Goal: Information Seeking & Learning: Learn about a topic

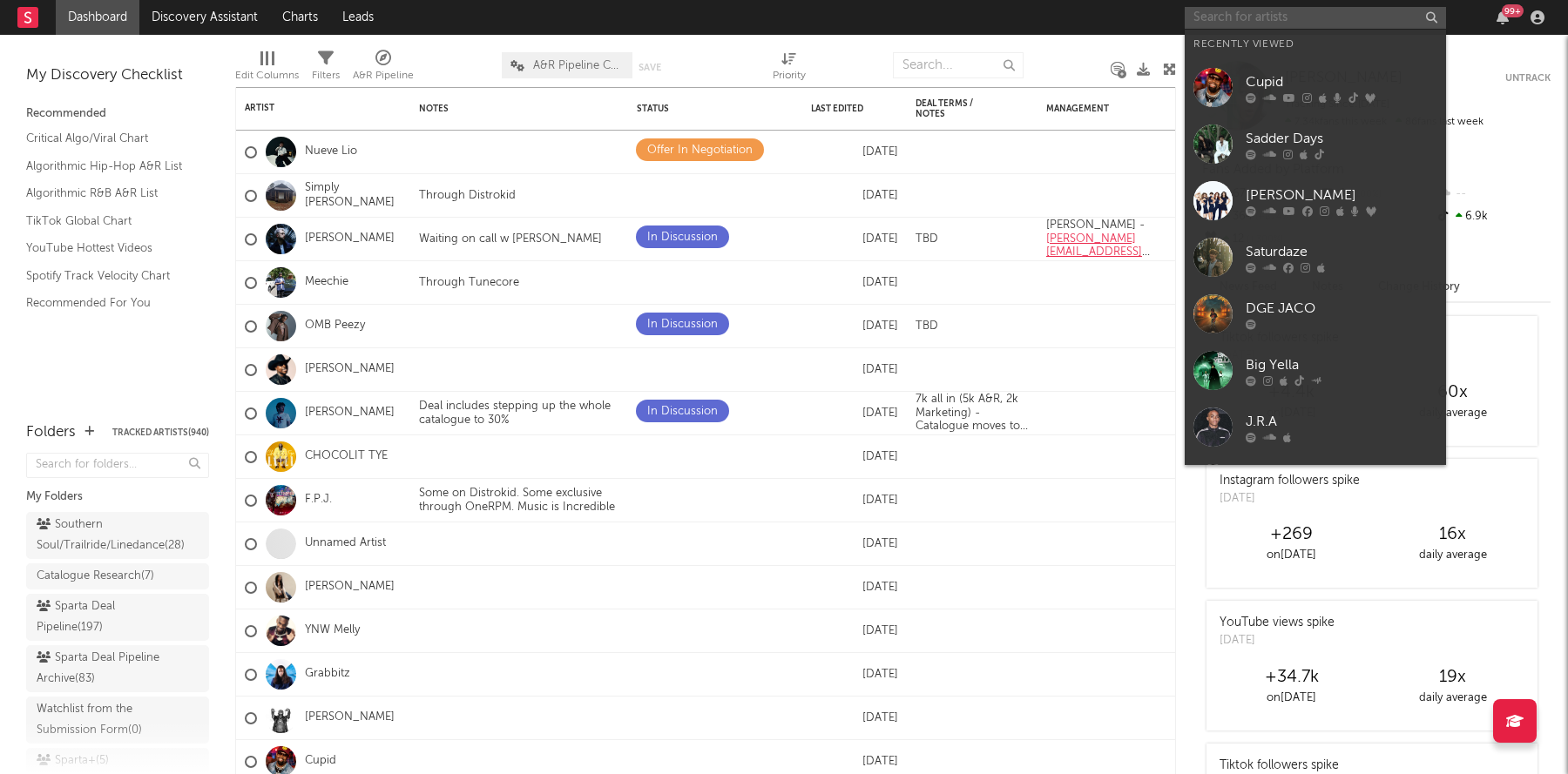
click at [1242, 22] on input "text" at bounding box center [1315, 19] width 261 height 22
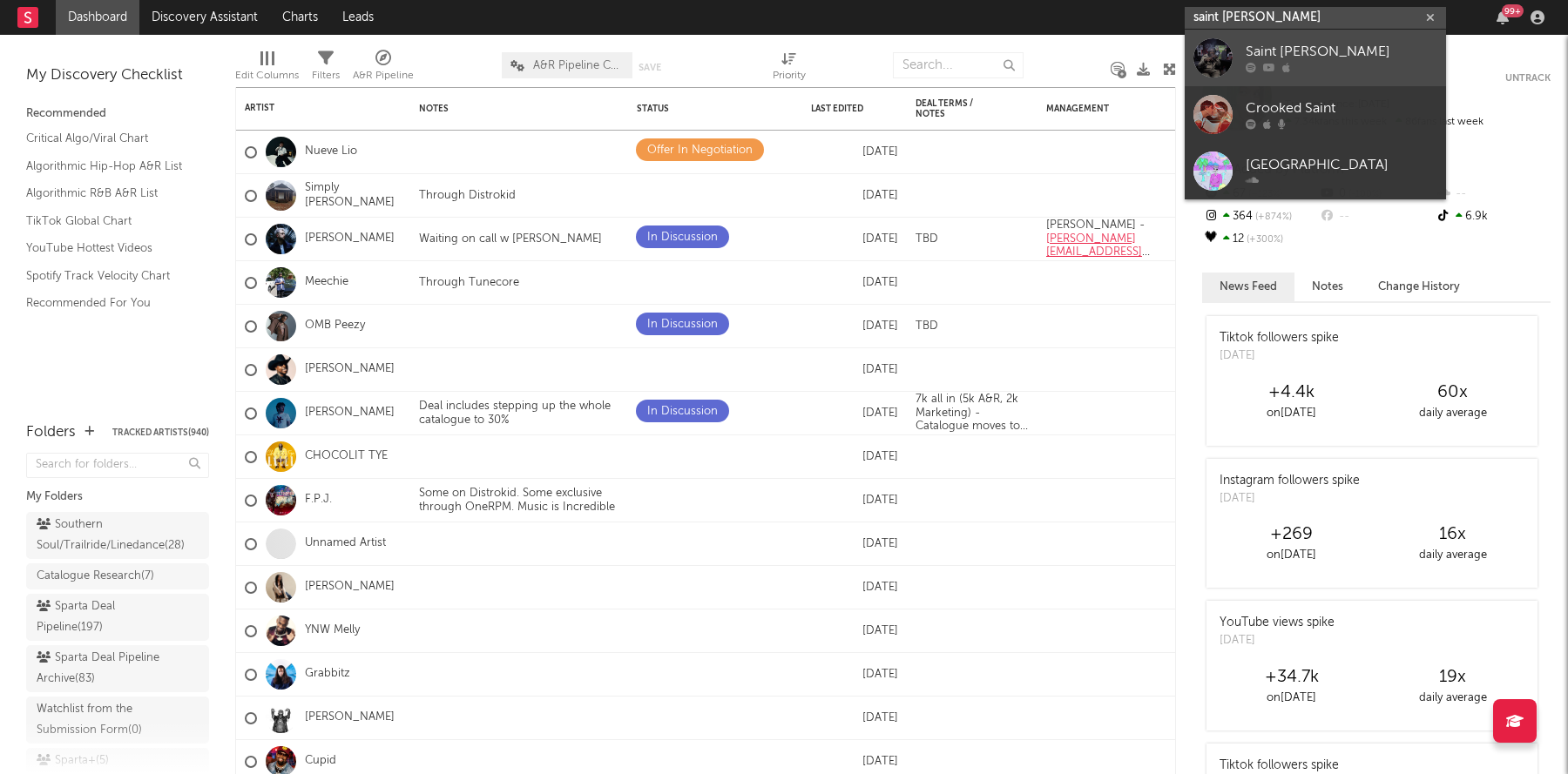
type input "saint [PERSON_NAME]"
click at [1233, 57] on link "Saint [PERSON_NAME]" at bounding box center [1315, 57] width 261 height 56
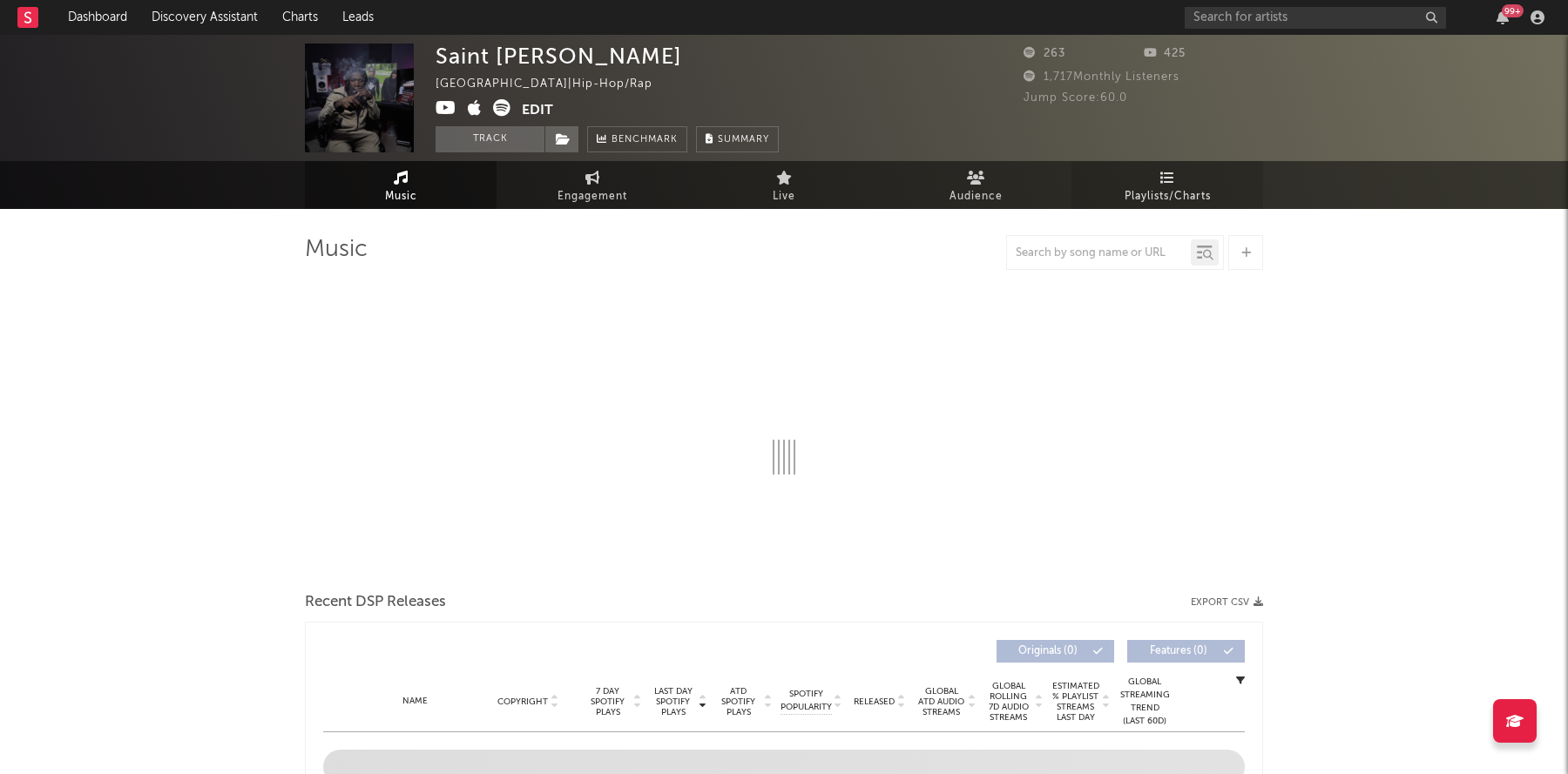
select select "6m"
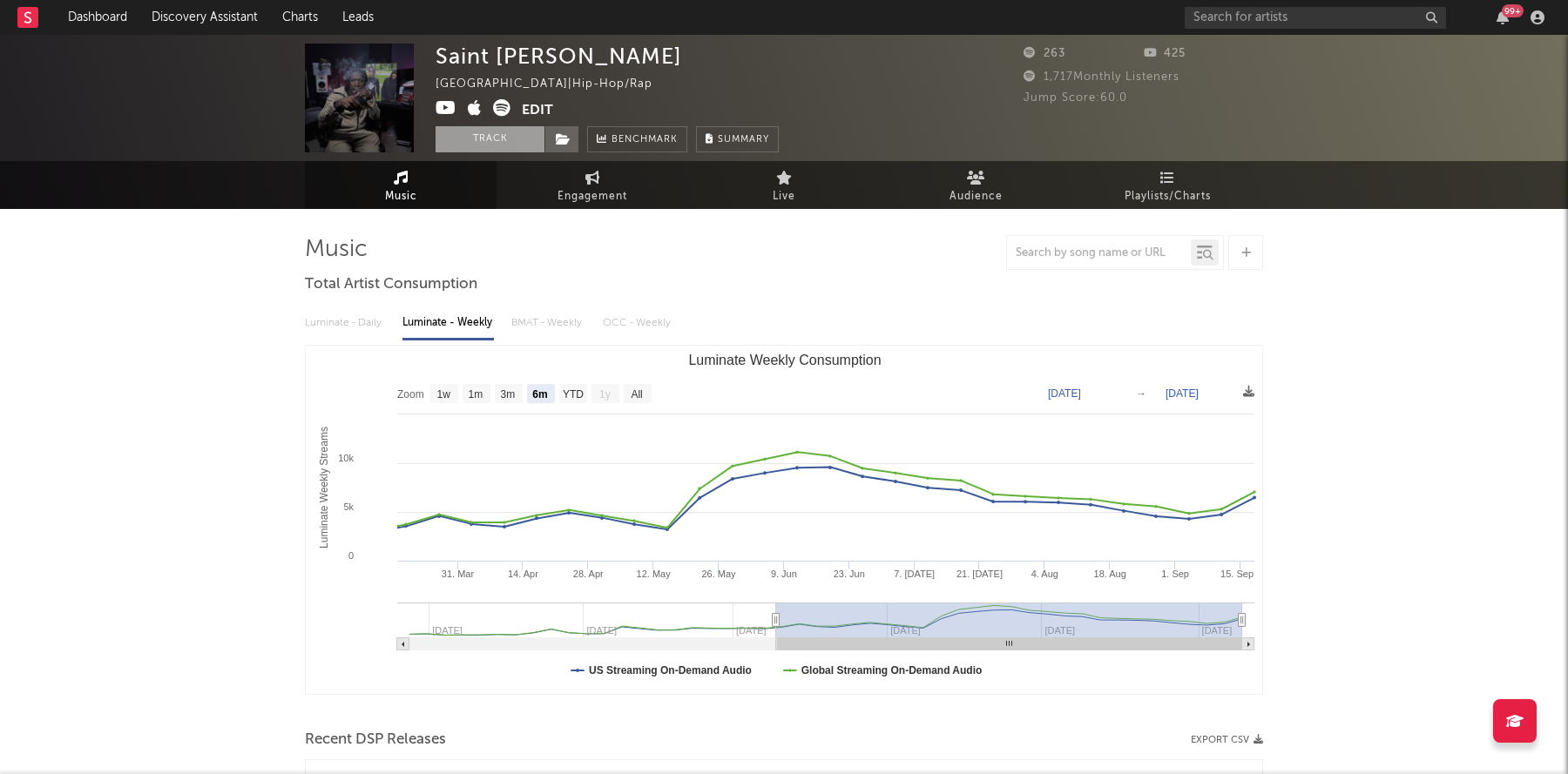
click at [485, 142] on button "Track" at bounding box center [490, 139] width 109 height 26
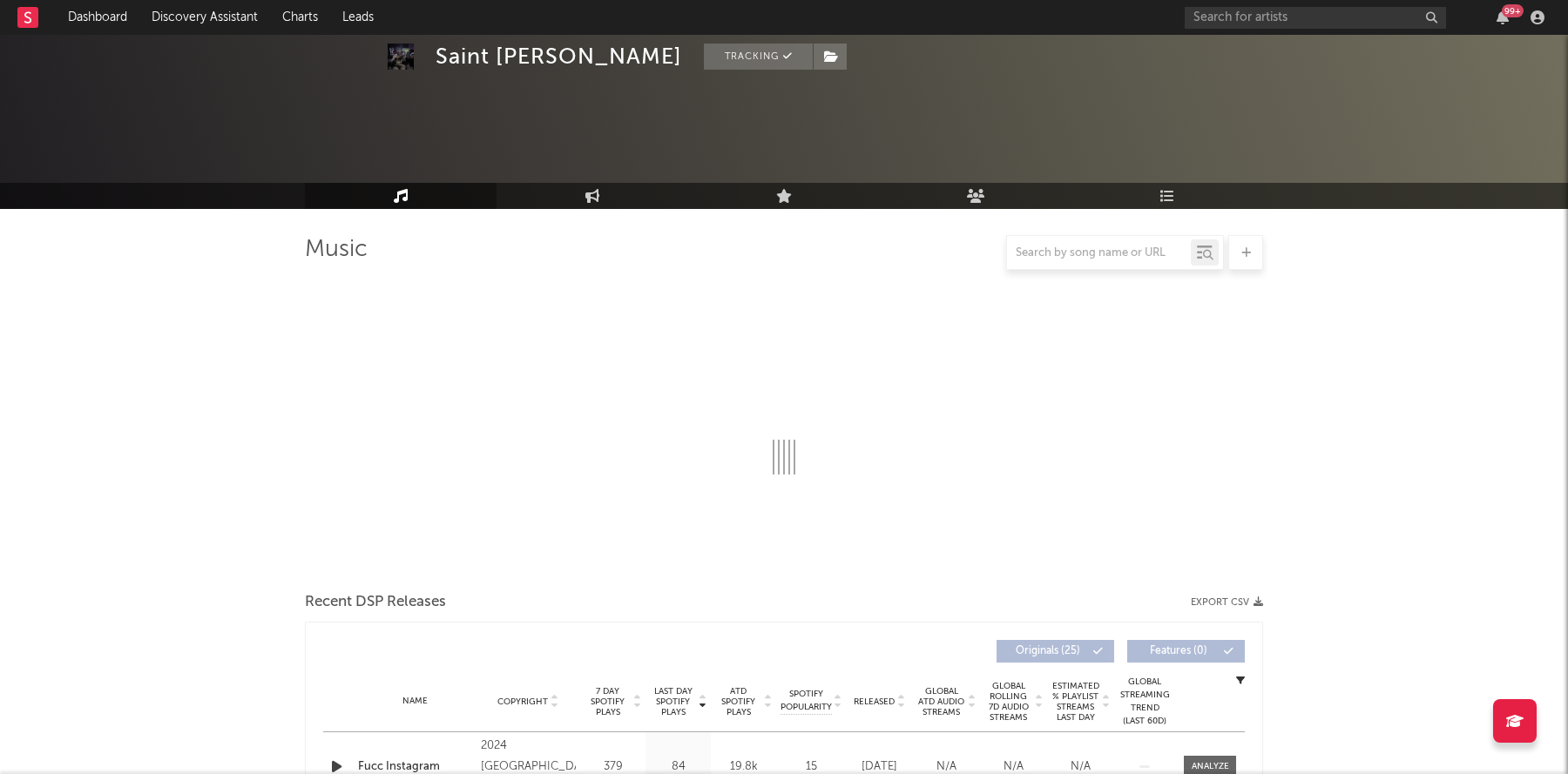
select select "6m"
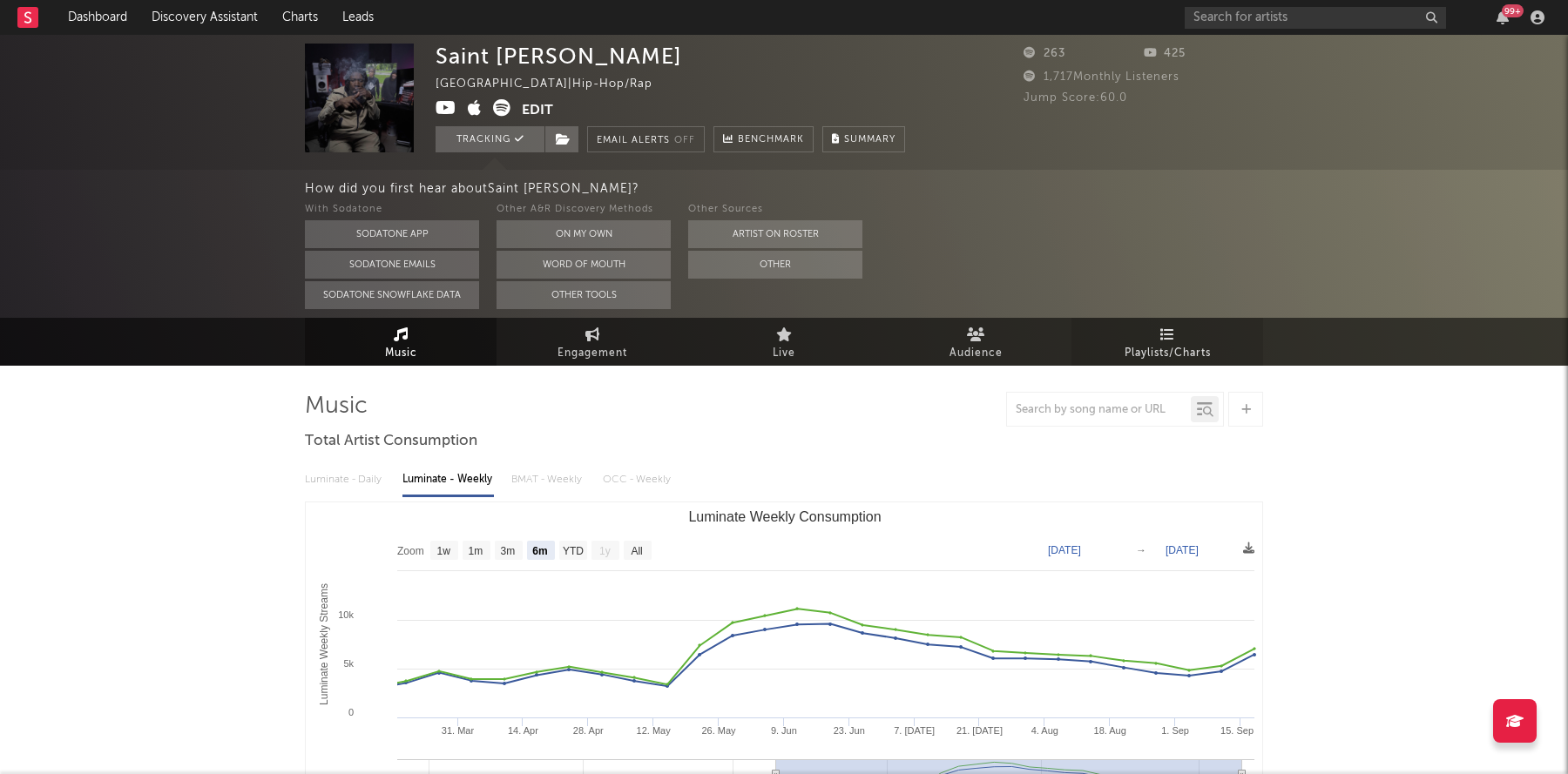
click at [1153, 343] on span "Playlists/Charts" at bounding box center [1168, 354] width 86 height 21
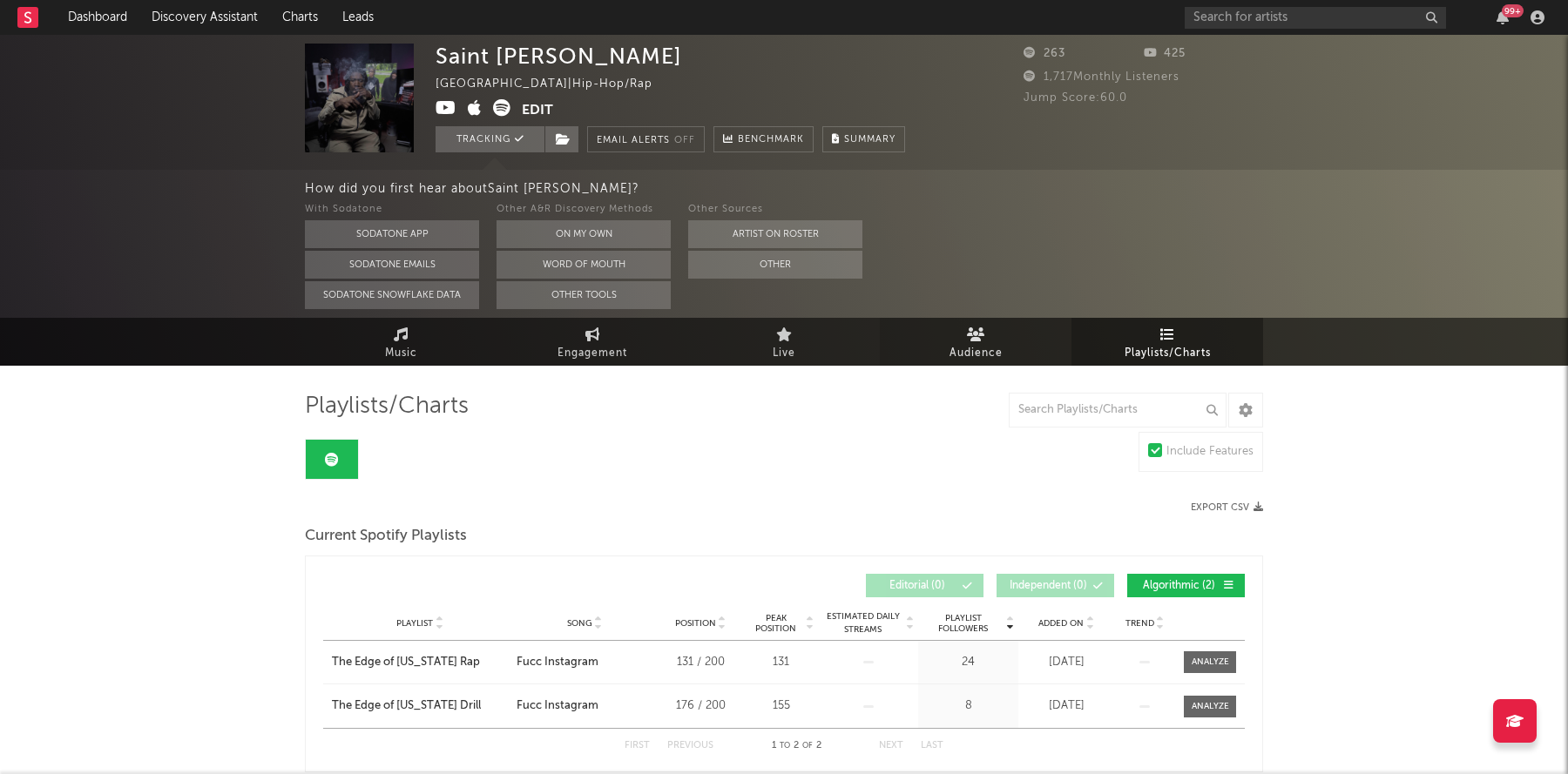
click at [966, 349] on span "Audience" at bounding box center [975, 354] width 53 height 21
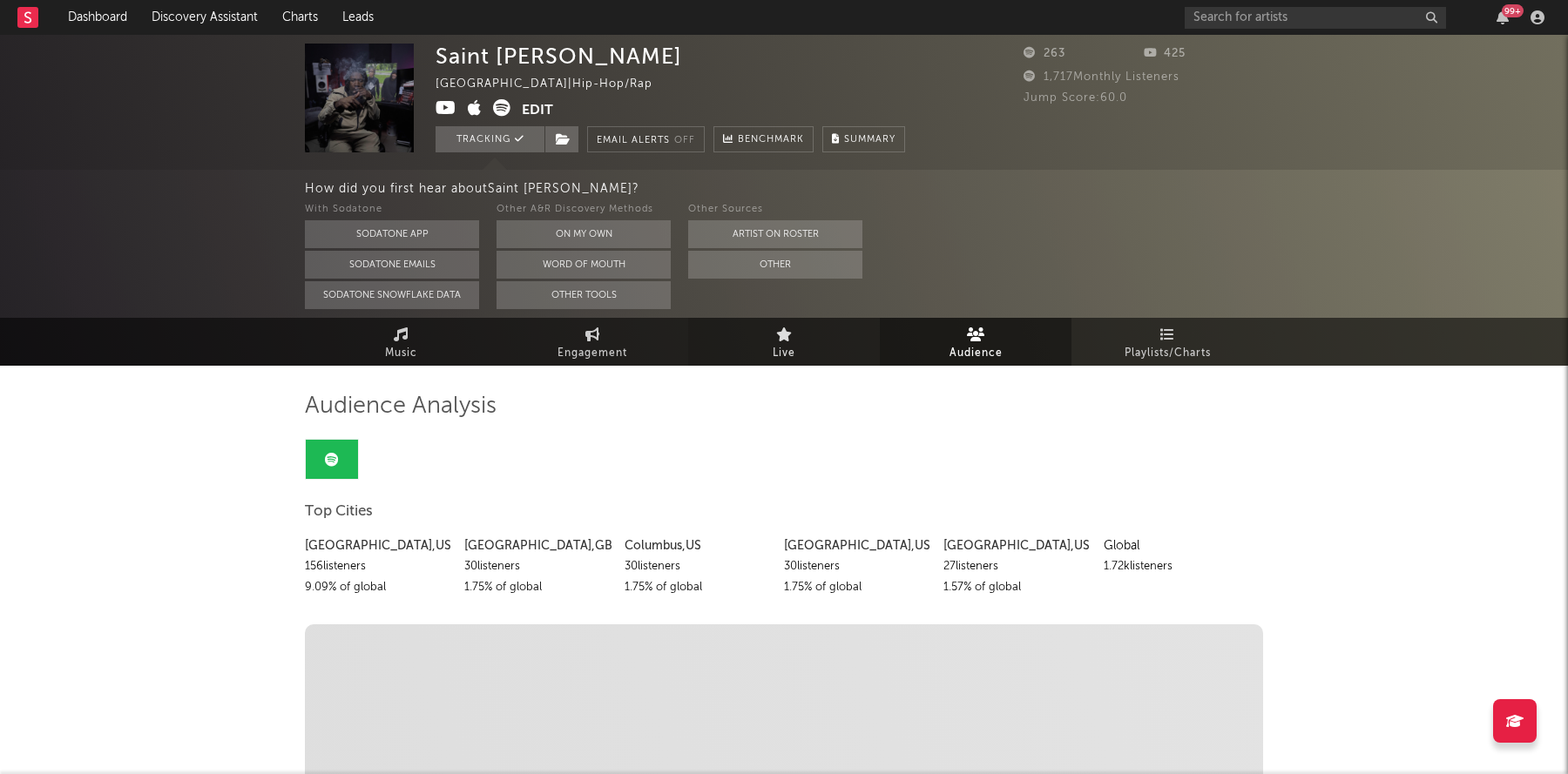
click at [805, 330] on link "Live" at bounding box center [784, 342] width 192 height 48
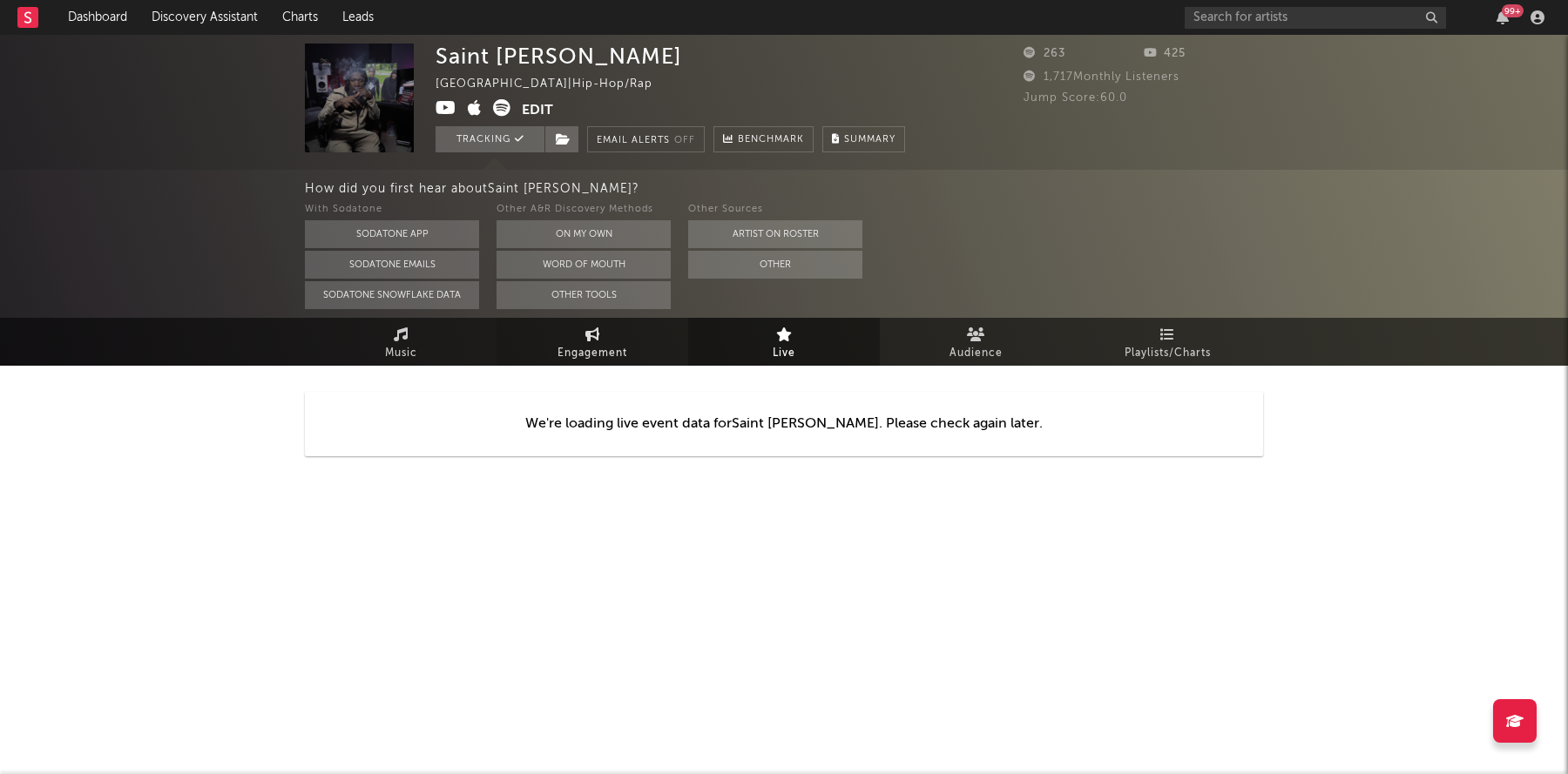
click at [570, 323] on link "Engagement" at bounding box center [592, 342] width 192 height 48
select select "1w"
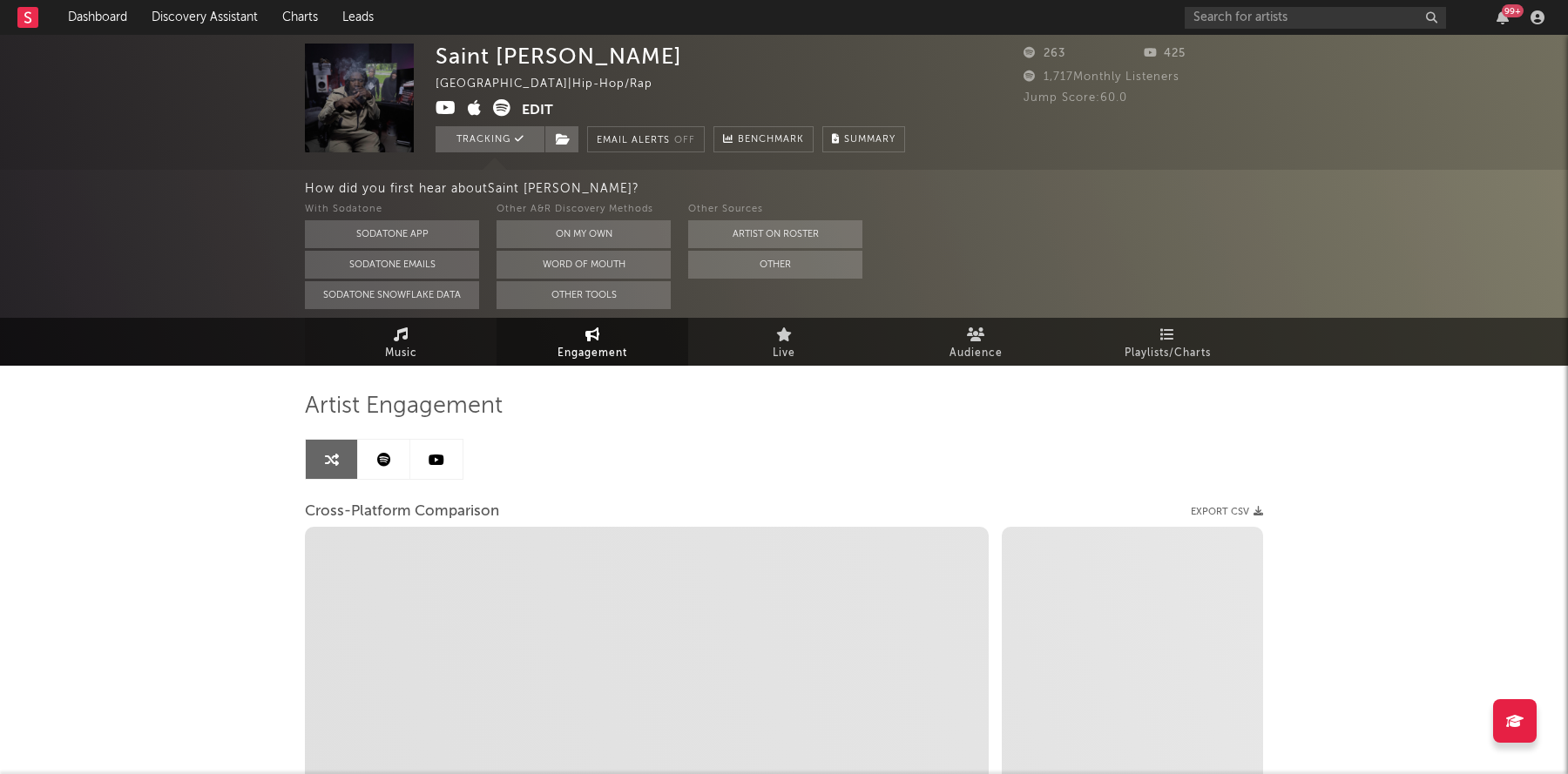
click at [347, 331] on link "Music" at bounding box center [400, 342] width 192 height 48
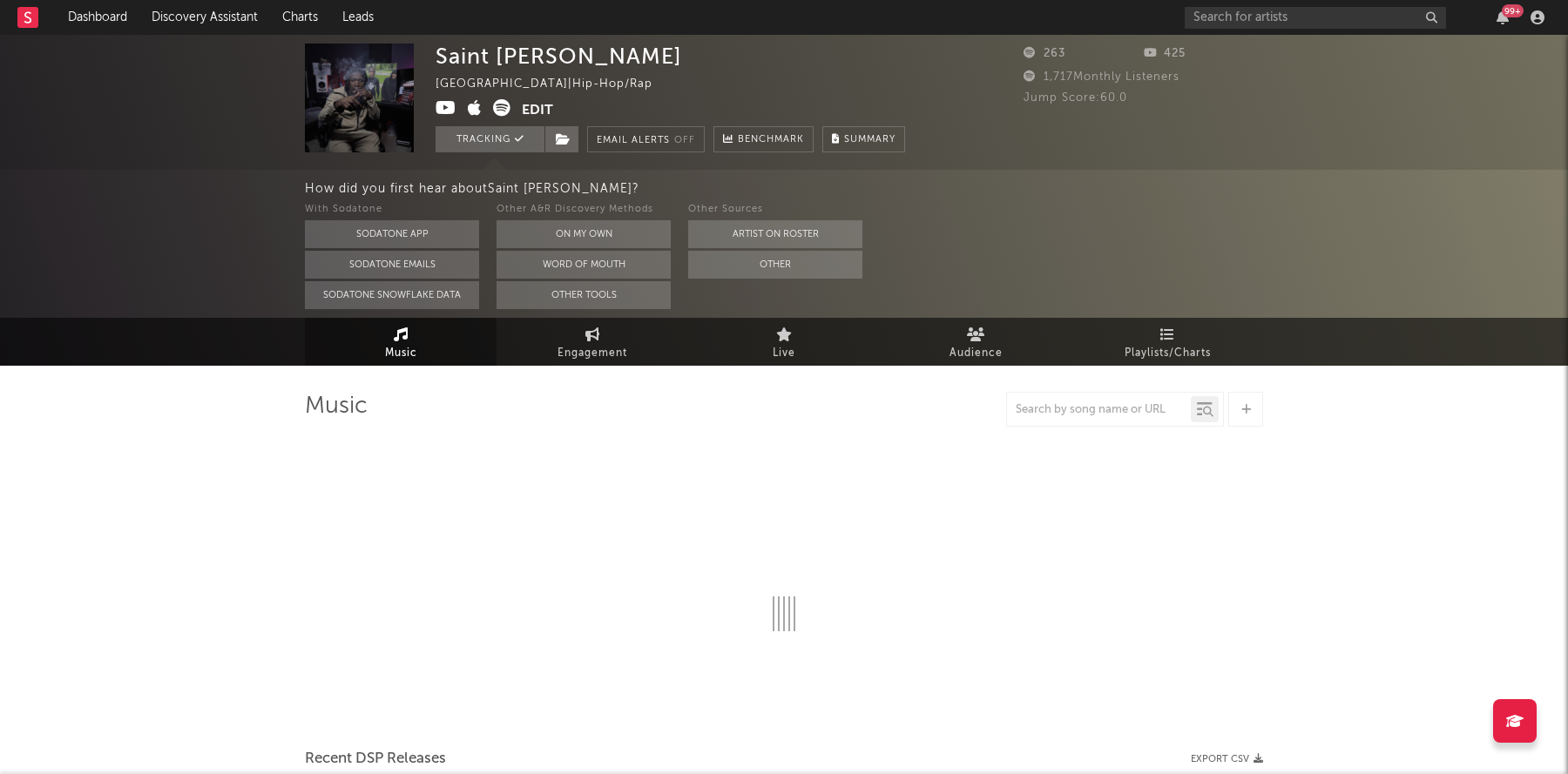
select select "6m"
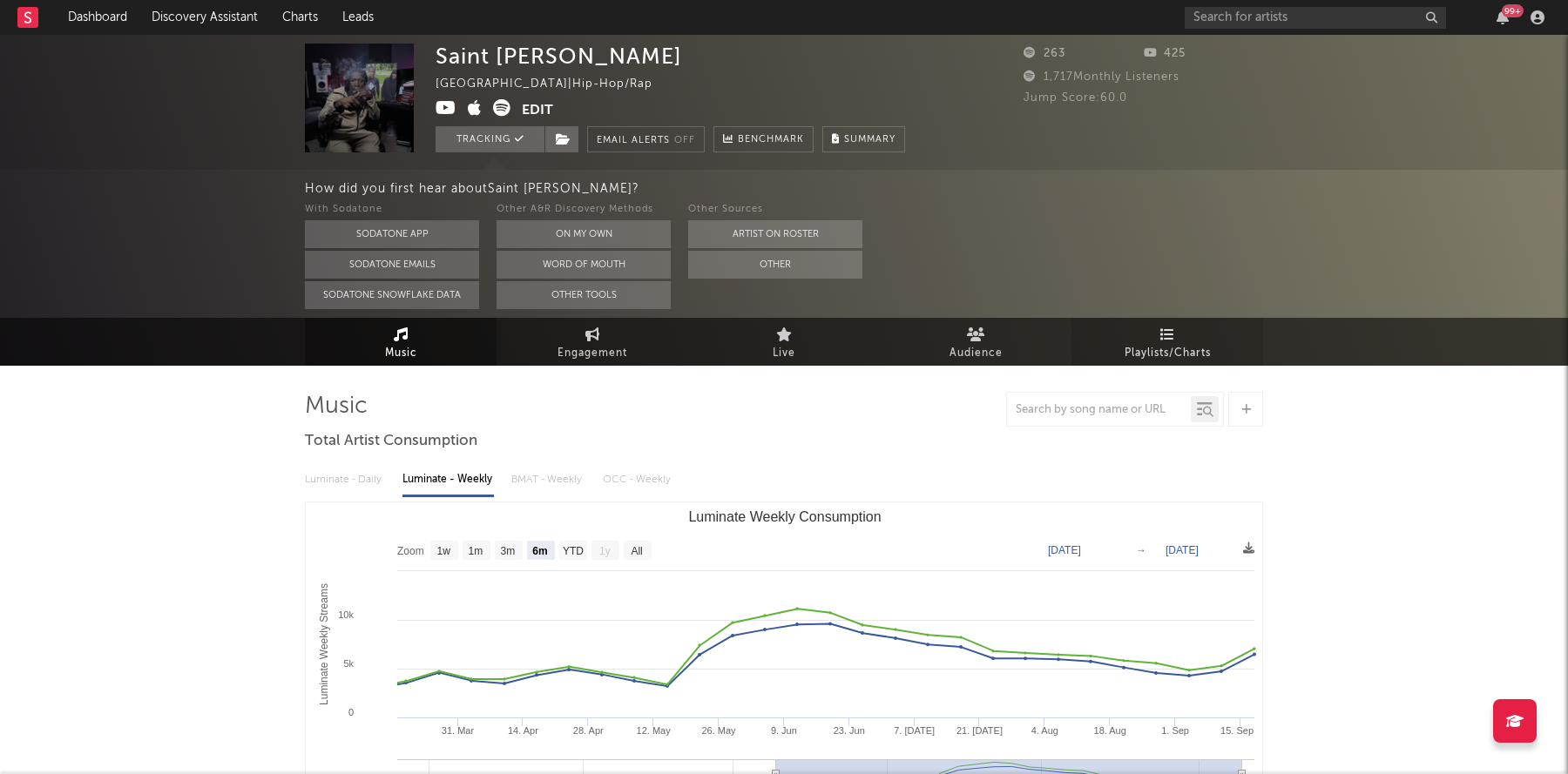
click at [1153, 339] on link "Playlists/Charts" at bounding box center [1167, 342] width 192 height 48
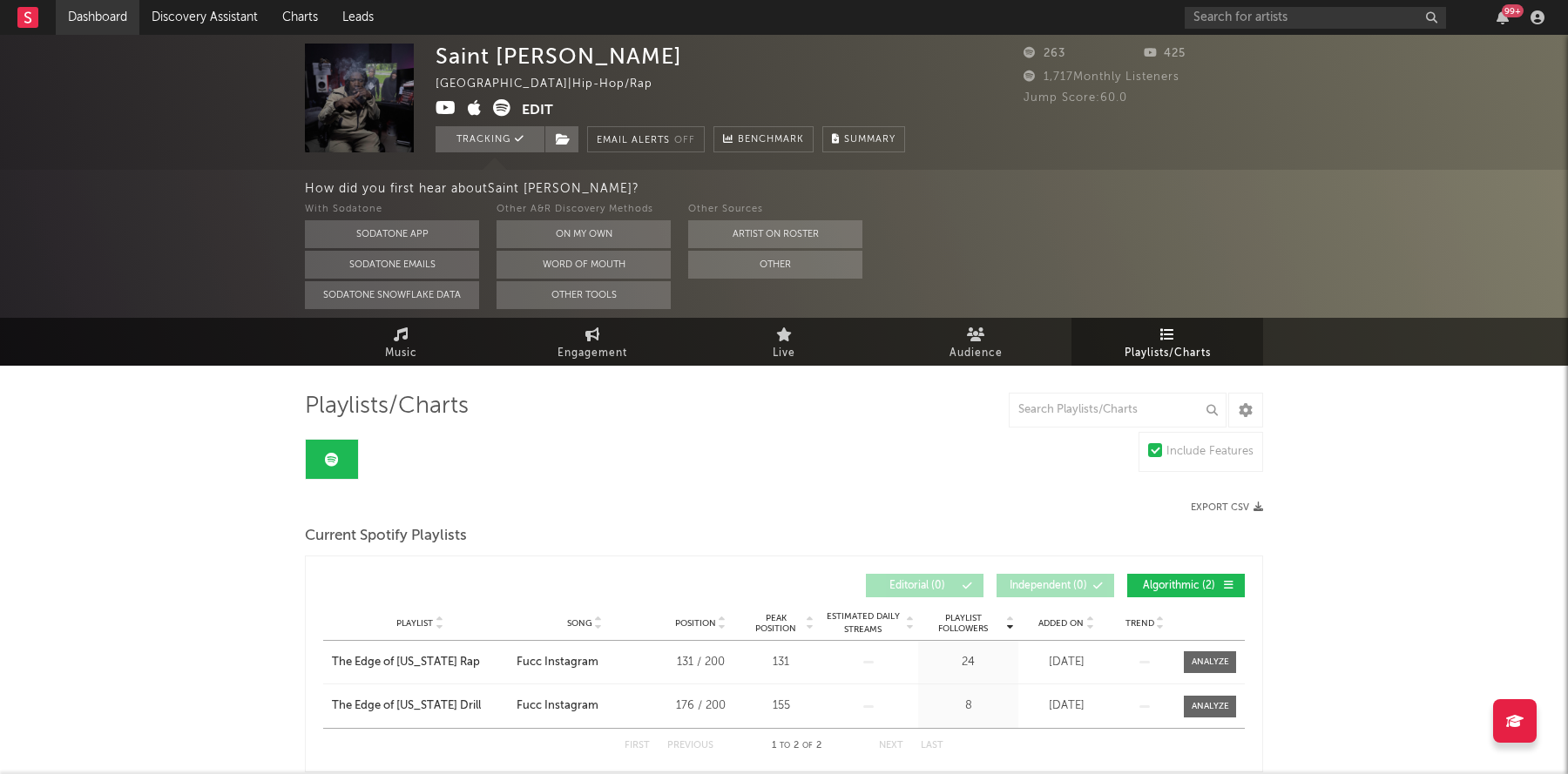
click at [117, 22] on link "Dashboard" at bounding box center [97, 18] width 83 height 35
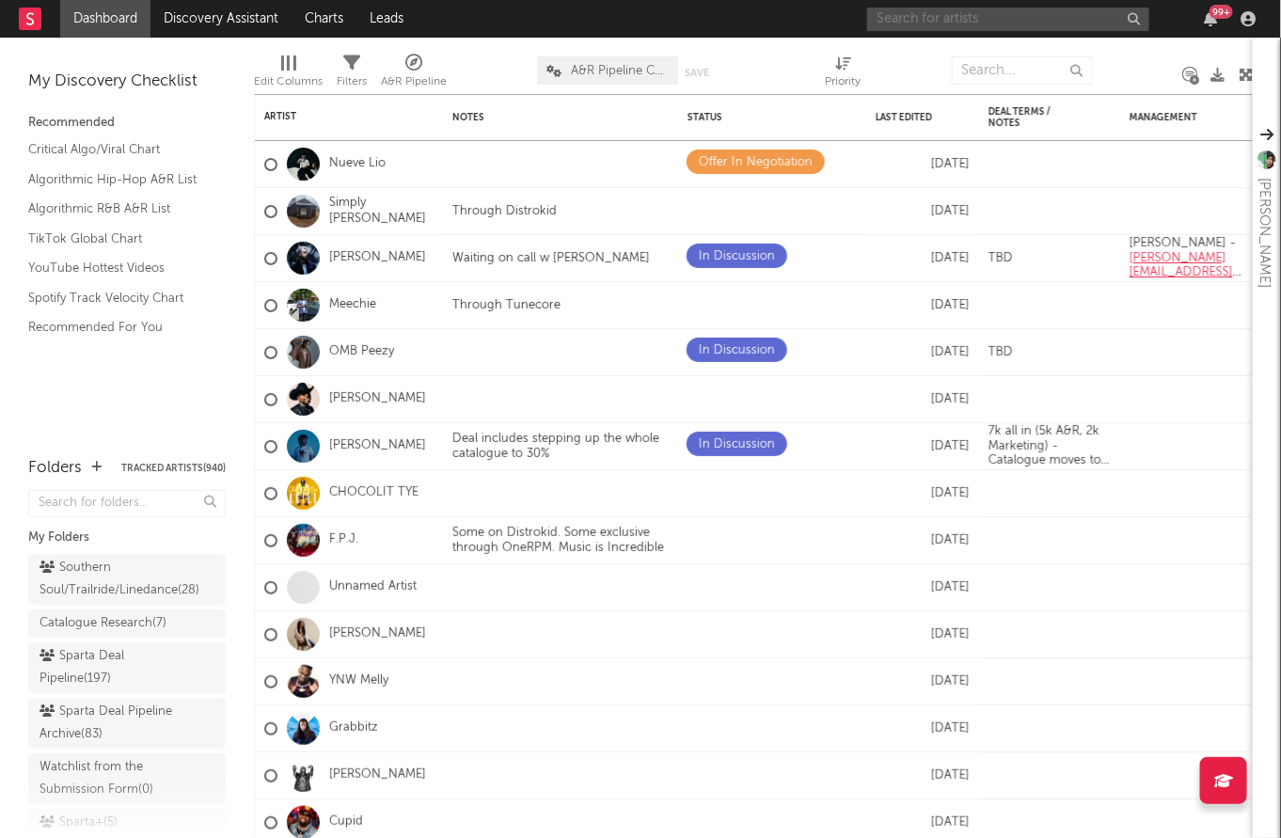
click at [910, 14] on input "text" at bounding box center [1008, 20] width 282 height 24
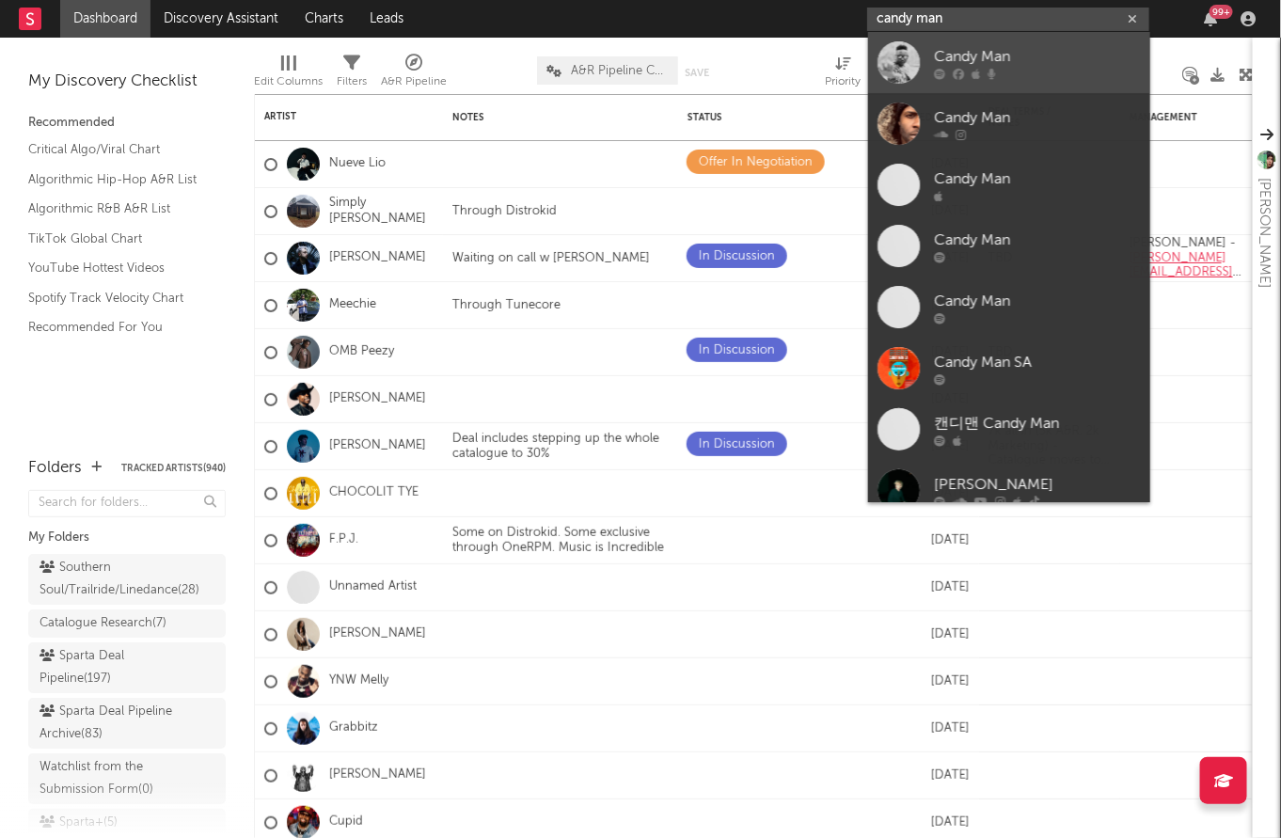
type input "candy man"
click at [922, 57] on link "Candy Man" at bounding box center [1009, 62] width 282 height 61
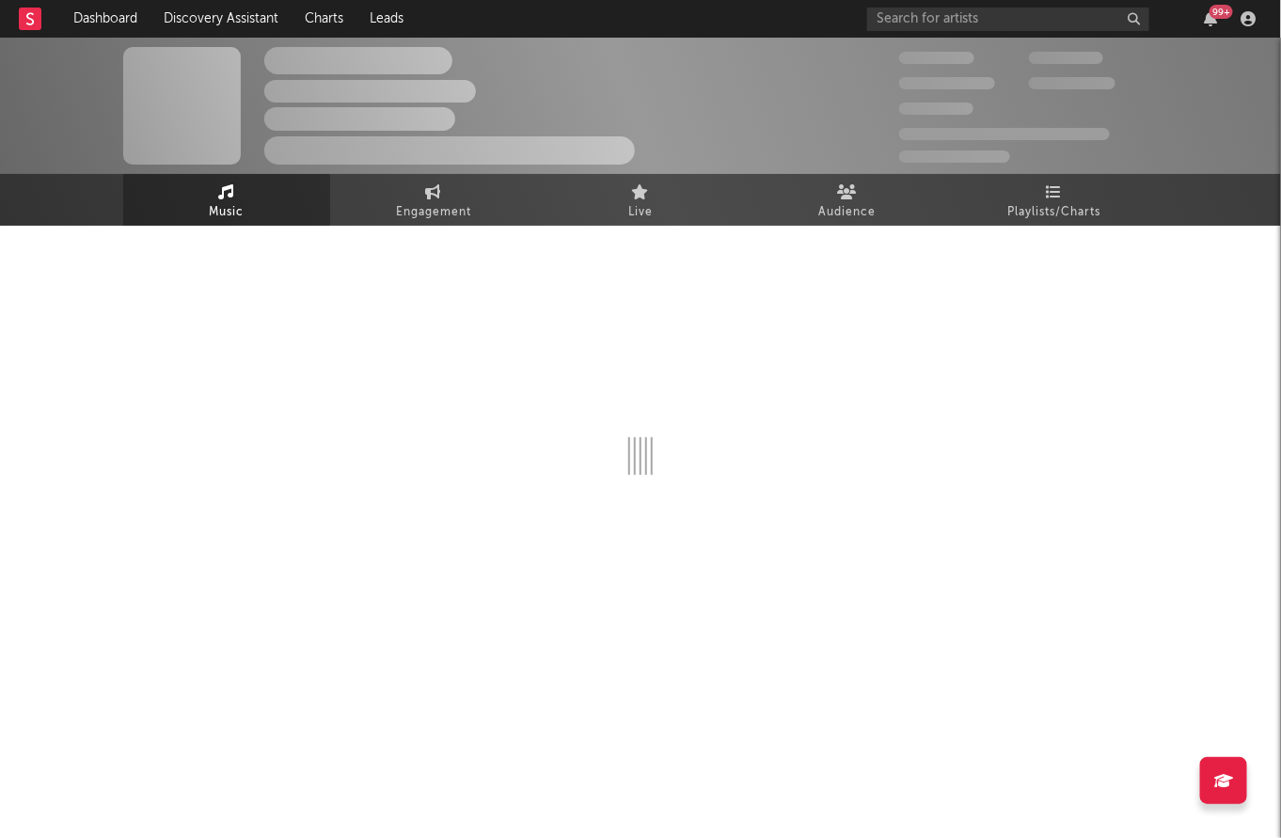
select select "1w"
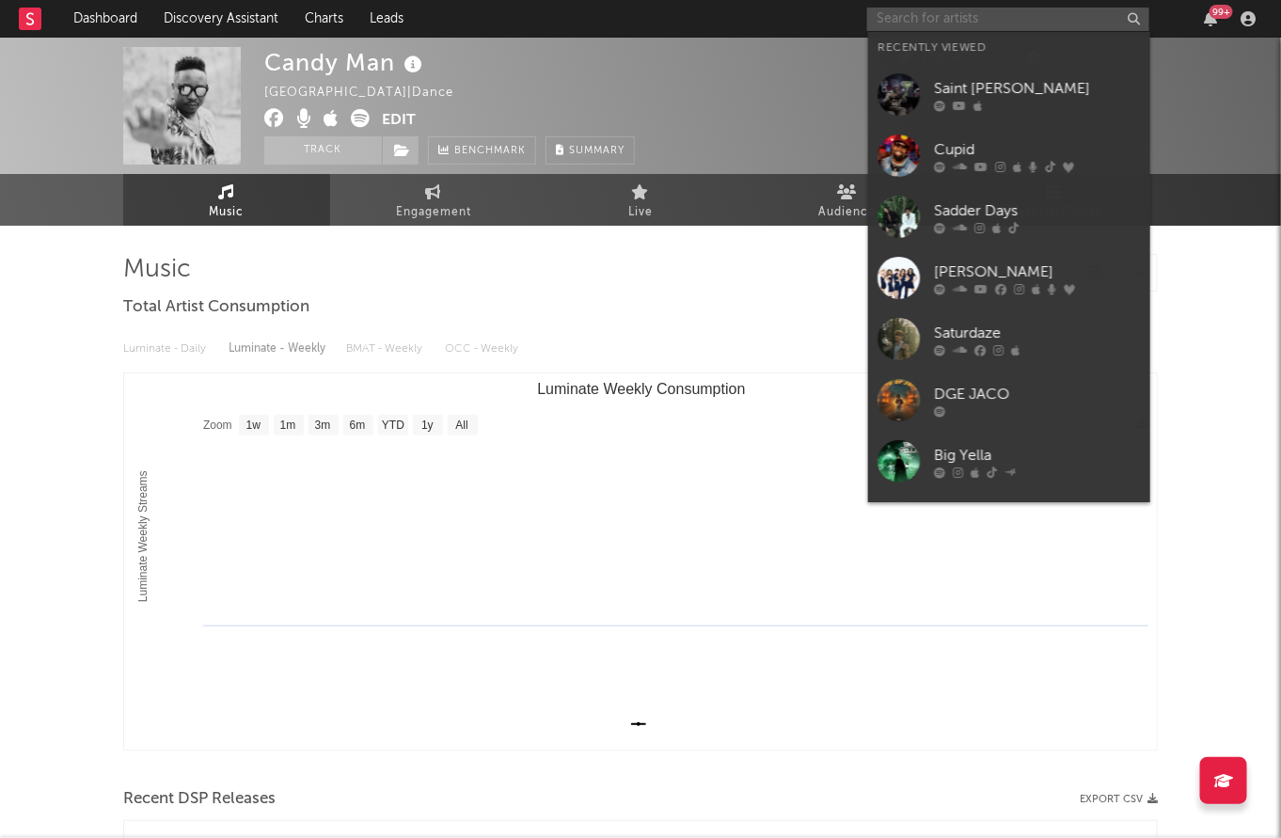
click at [1008, 17] on input "text" at bounding box center [1008, 20] width 282 height 24
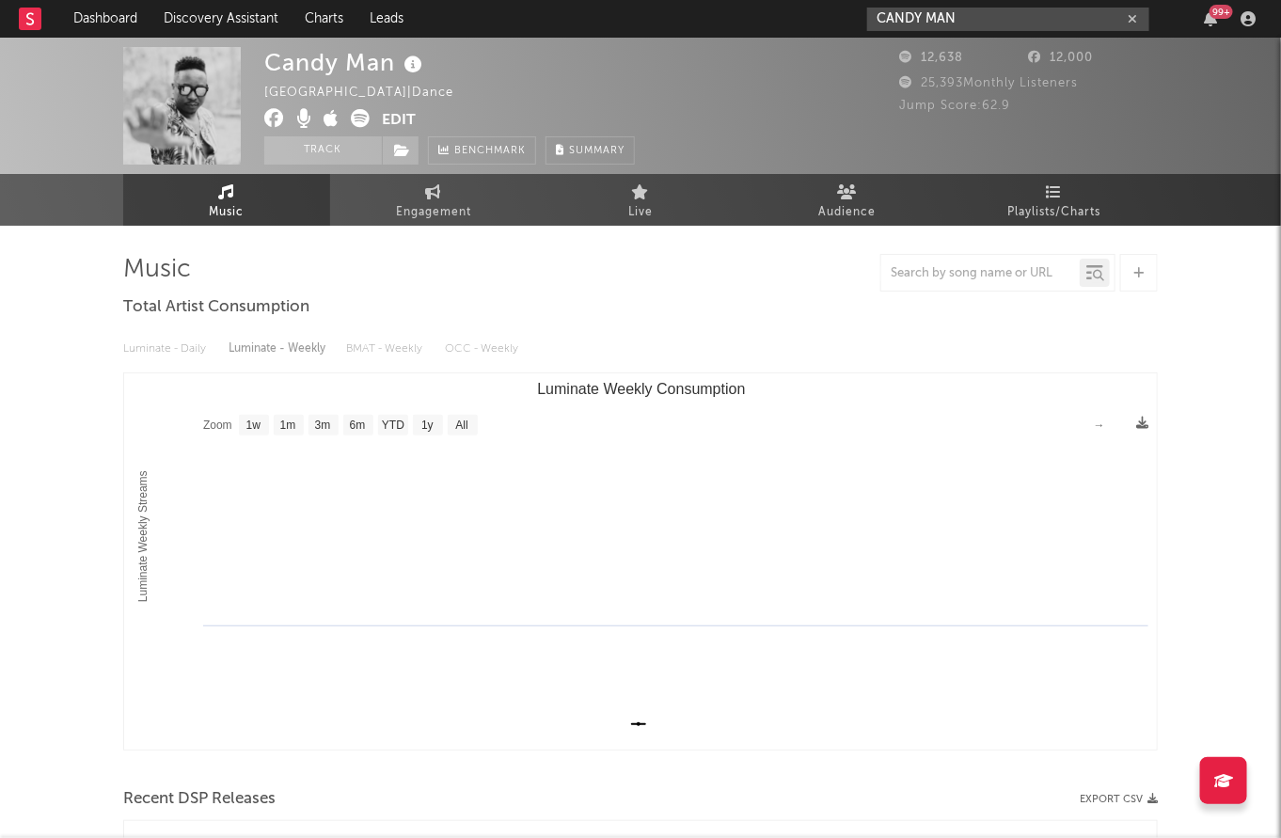
type input "CANDY MAN"
click at [703, 134] on div "Candy Man [GEOGRAPHIC_DATA] | Dance Edit Track Benchmark Summary" at bounding box center [569, 106] width 611 height 118
click at [85, 20] on link "Dashboard" at bounding box center [105, 19] width 90 height 38
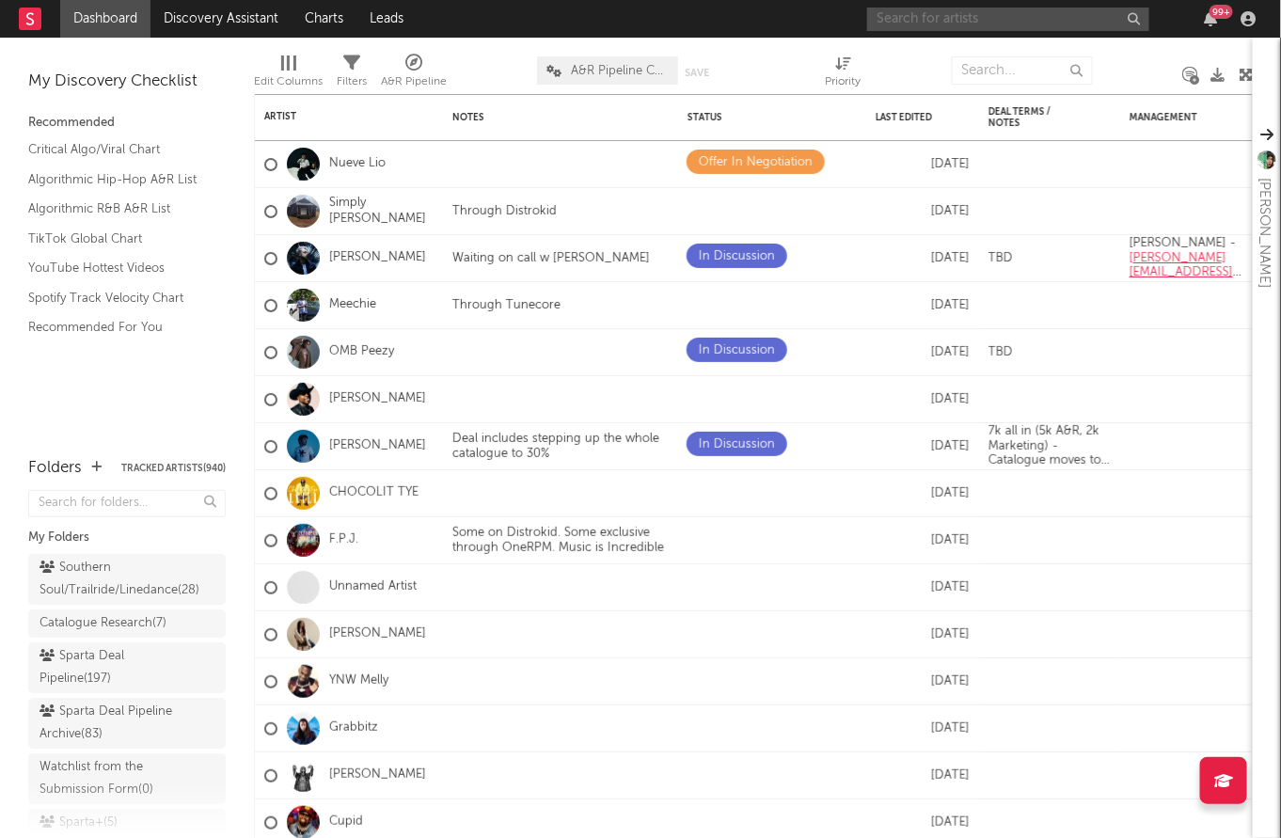
click at [933, 15] on input "text" at bounding box center [1008, 20] width 282 height 24
drag, startPoint x: 929, startPoint y: 19, endPoint x: 869, endPoint y: 19, distance: 59.3
click at [869, 19] on input "bareik" at bounding box center [1008, 20] width 282 height 24
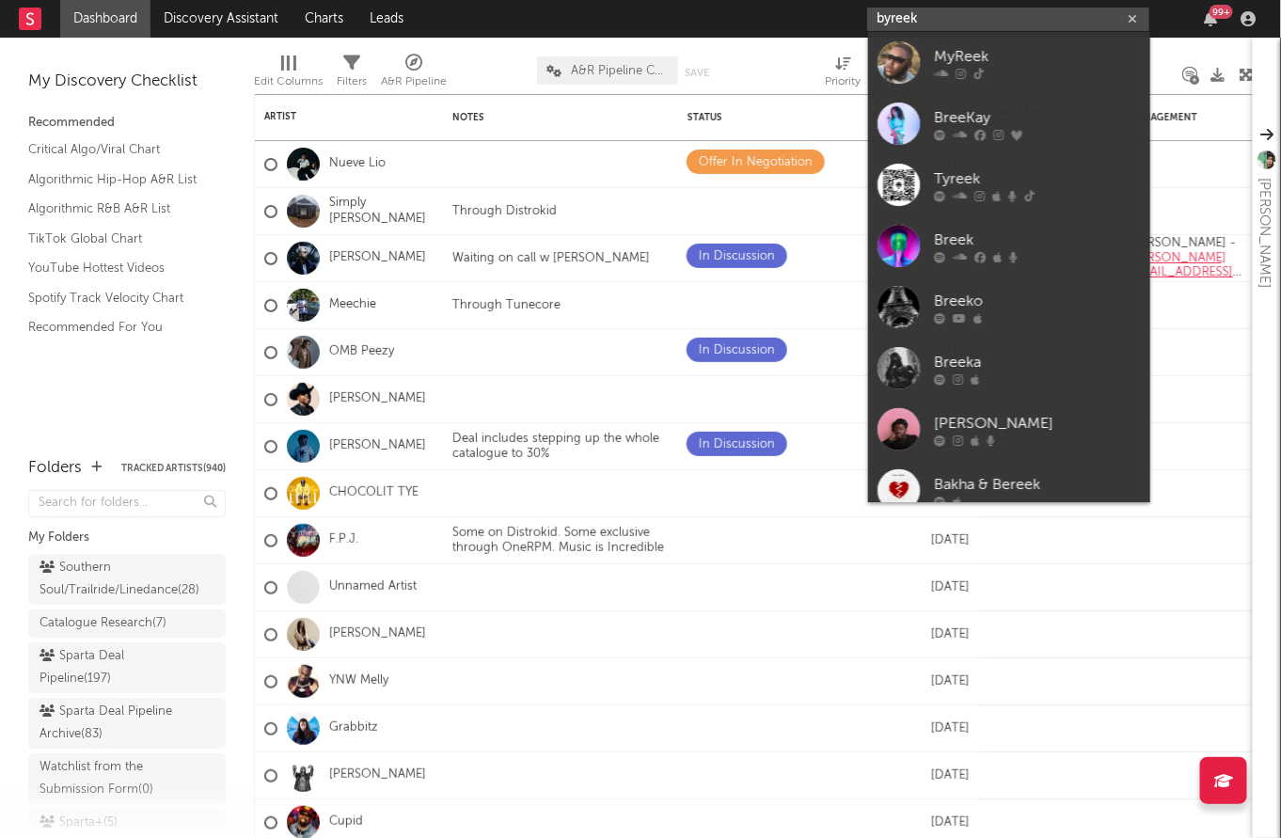
type input "byreek"
